Goal: Task Accomplishment & Management: Manage account settings

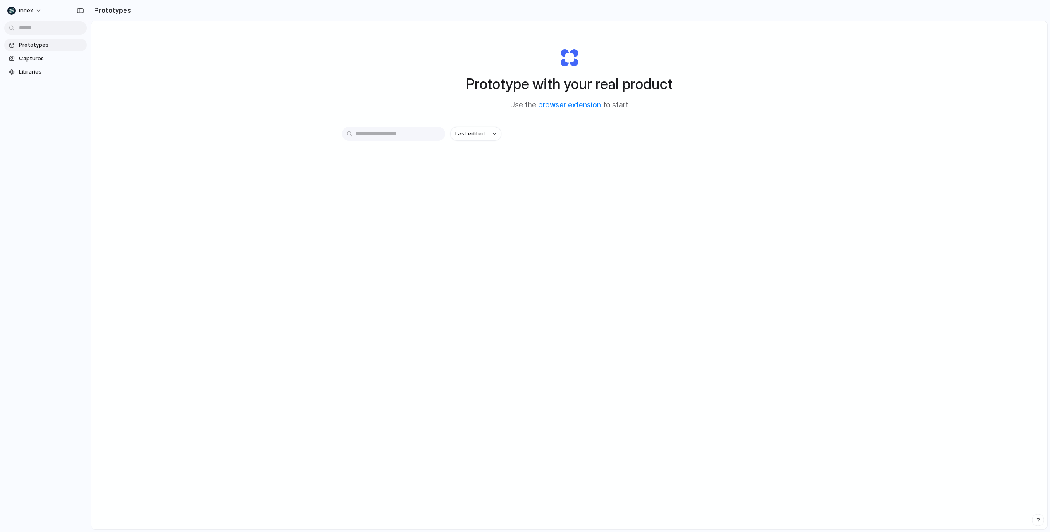
click at [29, 9] on span "Index" at bounding box center [26, 11] width 14 height 8
click at [43, 64] on li "Sign out" at bounding box center [40, 68] width 69 height 13
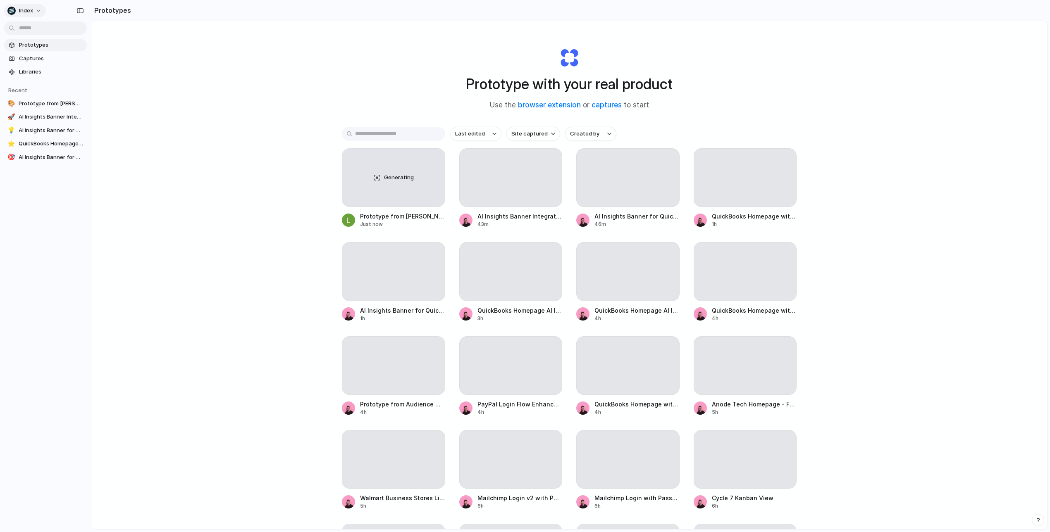
click at [21, 11] on span "Index" at bounding box center [26, 11] width 14 height 8
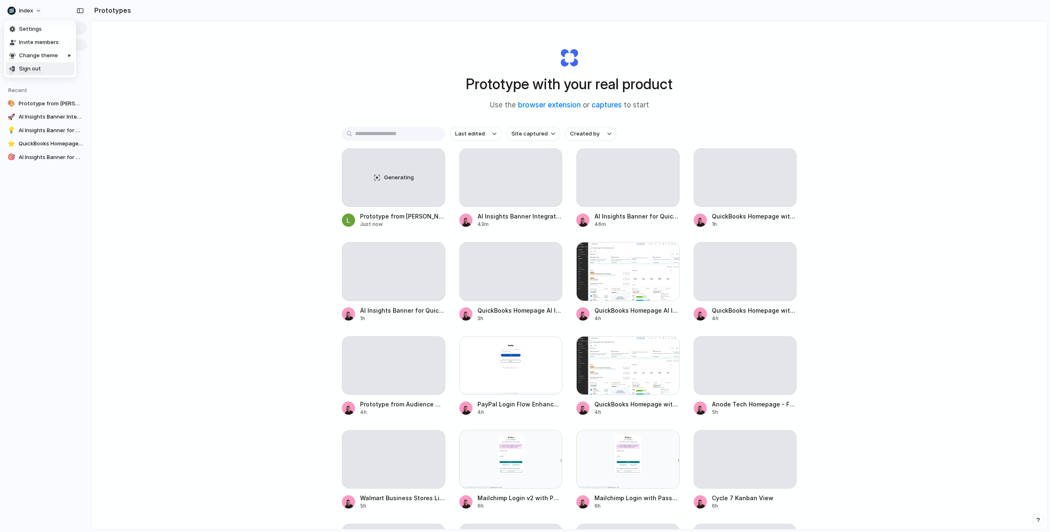
click at [46, 69] on li "Sign out" at bounding box center [40, 68] width 69 height 13
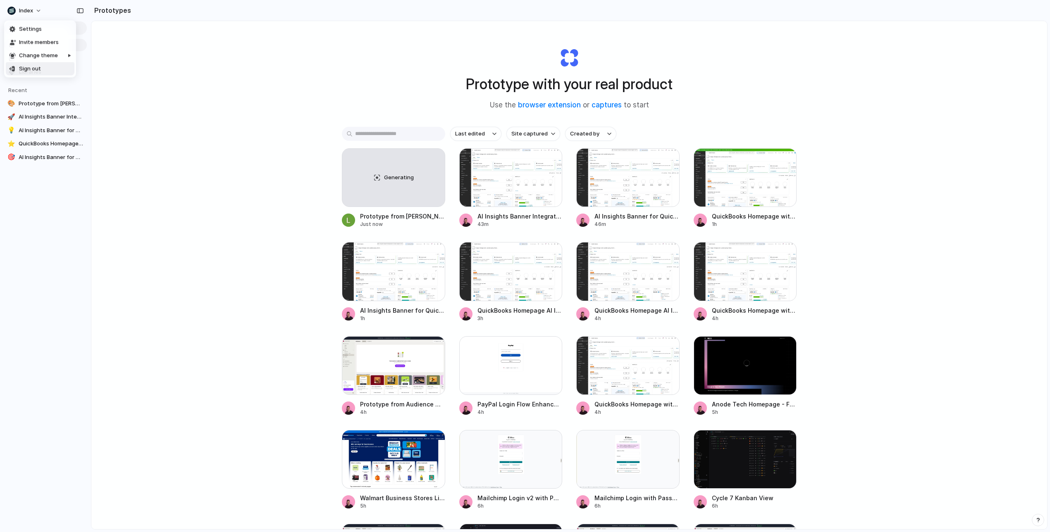
click at [388, 76] on div "Settings Invite members Change theme Sign out" at bounding box center [525, 266] width 1050 height 532
